Goal: Task Accomplishment & Management: Manage account settings

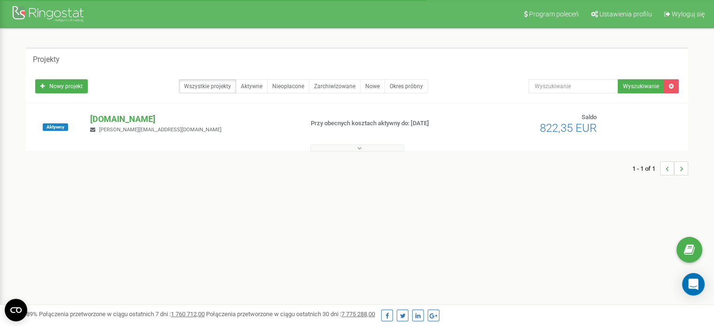
click at [139, 125] on div "bookingsolutions.pl d.wasielewska@bookingsolutions.pl" at bounding box center [192, 123] width 219 height 21
click at [145, 118] on p "[DOMAIN_NAME]" at bounding box center [192, 119] width 205 height 12
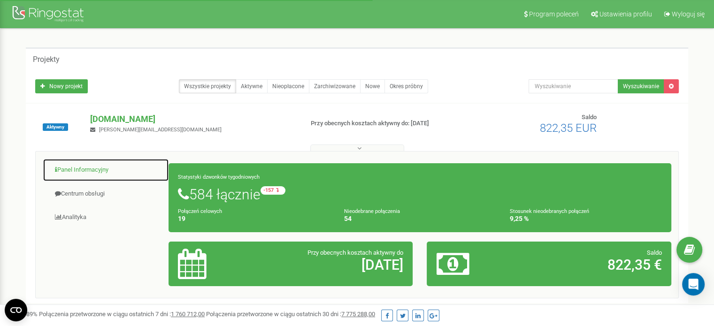
click at [86, 170] on link "Panel Informacyjny" at bounding box center [106, 170] width 126 height 23
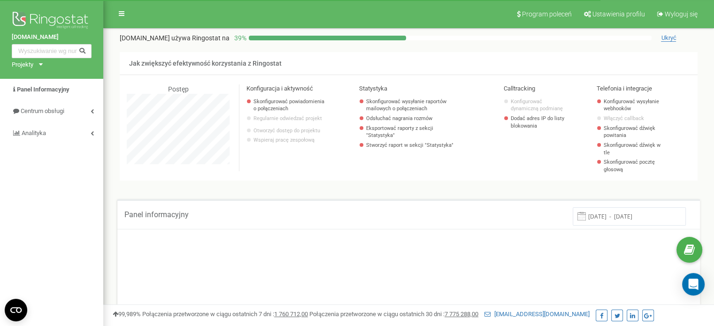
scroll to position [563, 610]
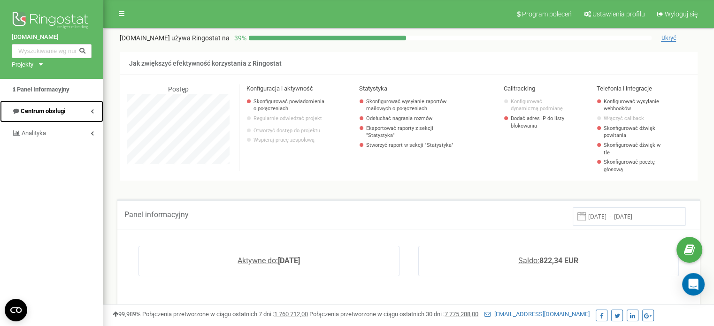
click at [38, 111] on span "Centrum obsługi" at bounding box center [43, 111] width 45 height 7
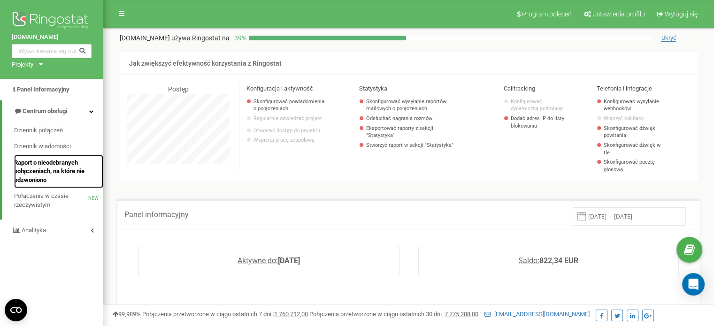
click at [74, 169] on span "Raport o nieodebranych połączeniach, na które nie odzwoniono" at bounding box center [56, 172] width 85 height 26
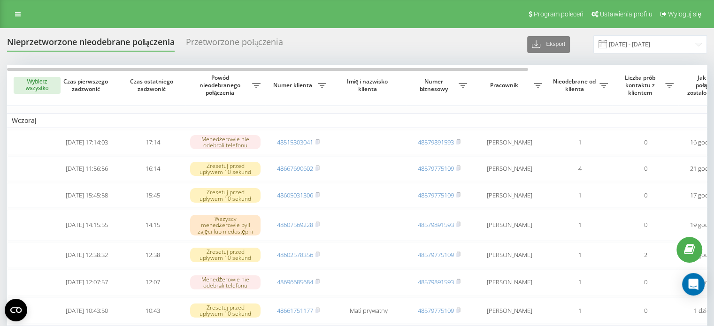
click at [37, 85] on button "Wybierz wszystko" at bounding box center [37, 85] width 47 height 17
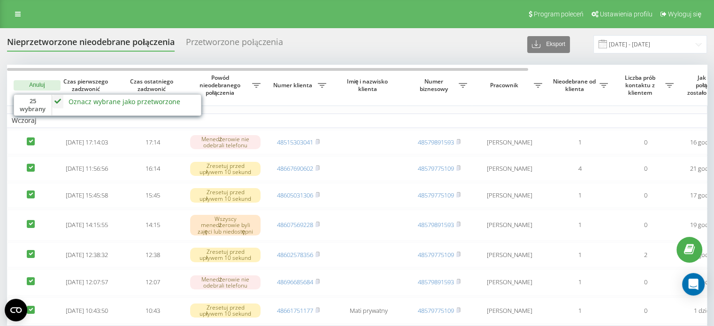
click at [62, 119] on td "Wczoraj" at bounding box center [476, 121] width 939 height 14
click at [60, 103] on icon at bounding box center [57, 102] width 11 height 14
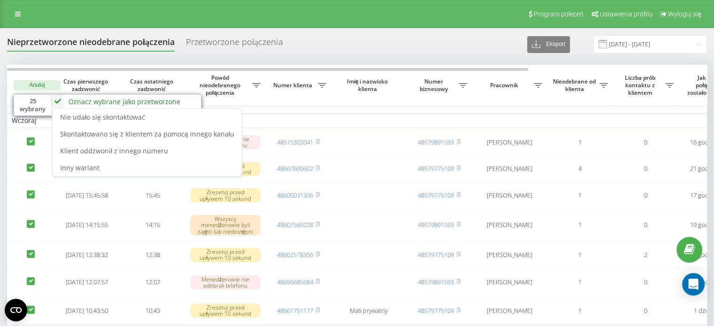
click at [364, 35] on div "Nieprzetworzone nieodebrane połączenia Przetworzone połączenia Eksport .csv .xl…" at bounding box center [357, 44] width 700 height 18
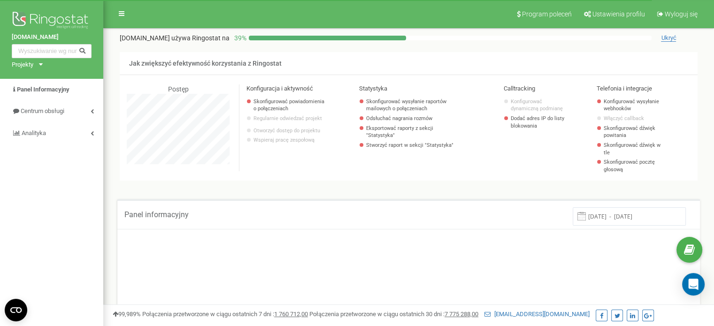
scroll to position [563, 610]
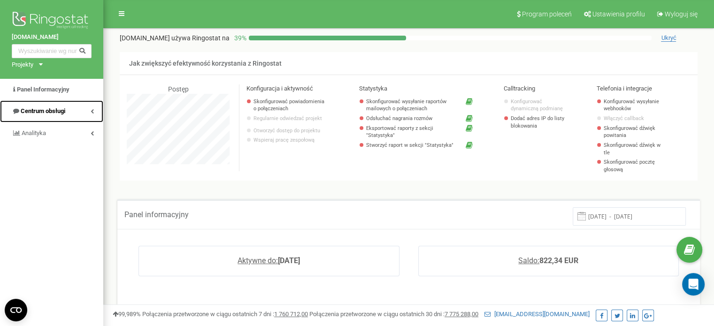
click at [62, 111] on span "Centrum obsługi" at bounding box center [43, 111] width 45 height 7
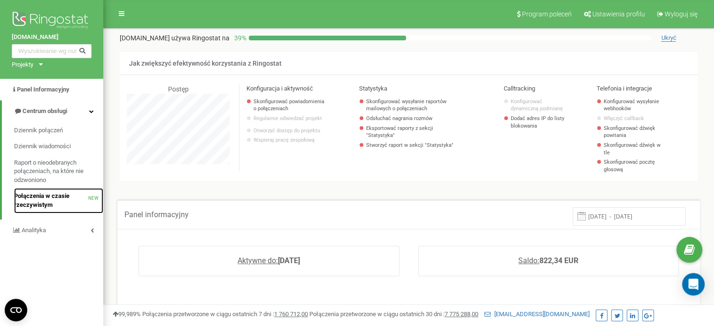
click at [42, 200] on span "Połączenia w czasie rzeczywistym" at bounding box center [51, 200] width 74 height 17
